Goal: Information Seeking & Learning: Find specific fact

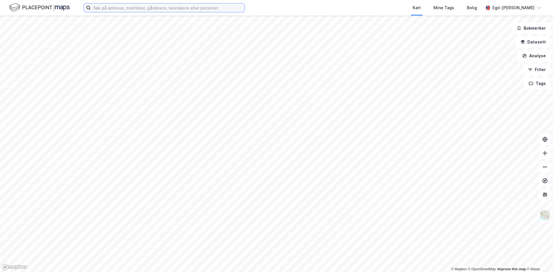
click at [176, 11] on input at bounding box center [168, 7] width 154 height 9
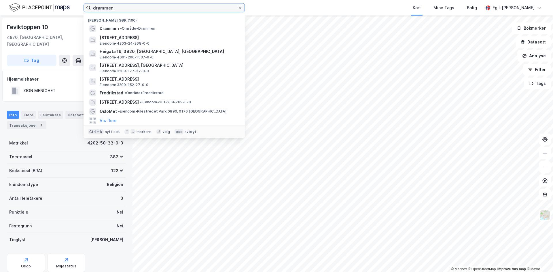
type input "drammen"
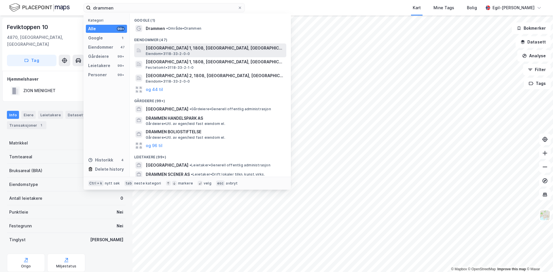
click at [183, 50] on span "[GEOGRAPHIC_DATA] 1, 1808, [GEOGRAPHIC_DATA], [GEOGRAPHIC_DATA]" at bounding box center [215, 48] width 138 height 7
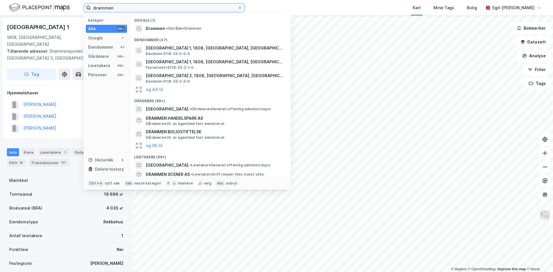
click at [113, 7] on input "drammen" at bounding box center [164, 7] width 147 height 9
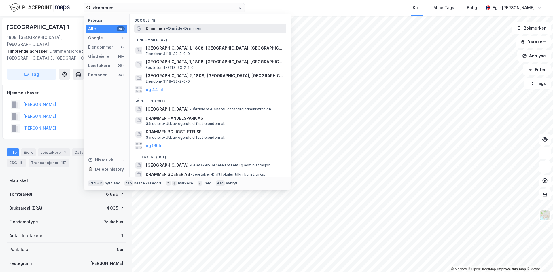
click at [150, 27] on span "Drammen" at bounding box center [155, 28] width 19 height 7
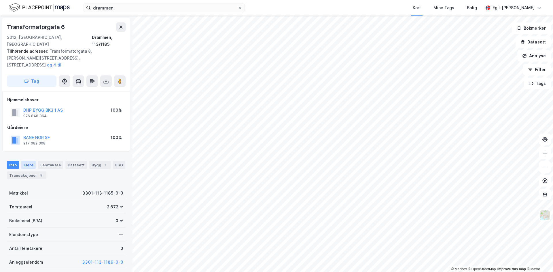
click at [31, 161] on div "Eiere" at bounding box center [28, 165] width 14 height 8
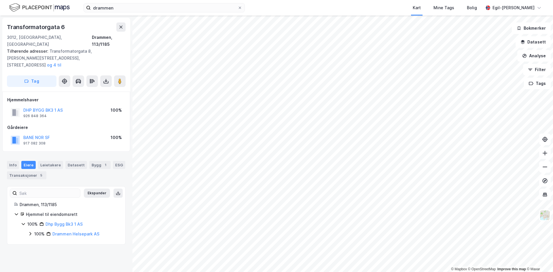
click at [29, 231] on icon at bounding box center [30, 233] width 5 height 5
click at [38, 242] on icon at bounding box center [37, 243] width 2 height 3
